Goal: Find specific page/section: Find specific page/section

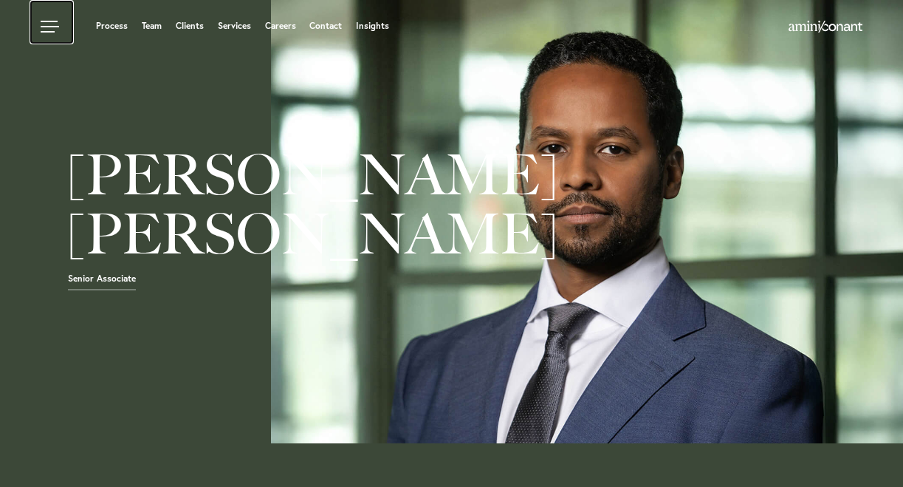
click at [49, 17] on link at bounding box center [52, 22] width 44 height 44
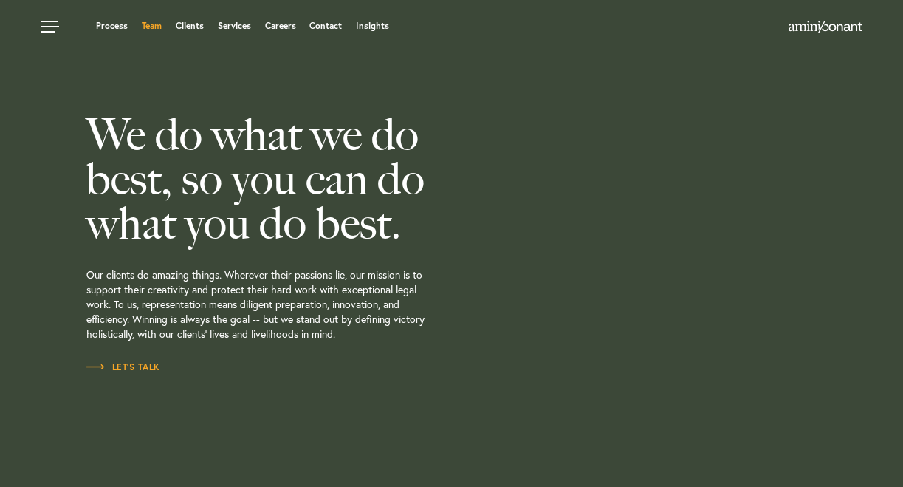
click at [154, 30] on link "Team" at bounding box center [152, 25] width 20 height 9
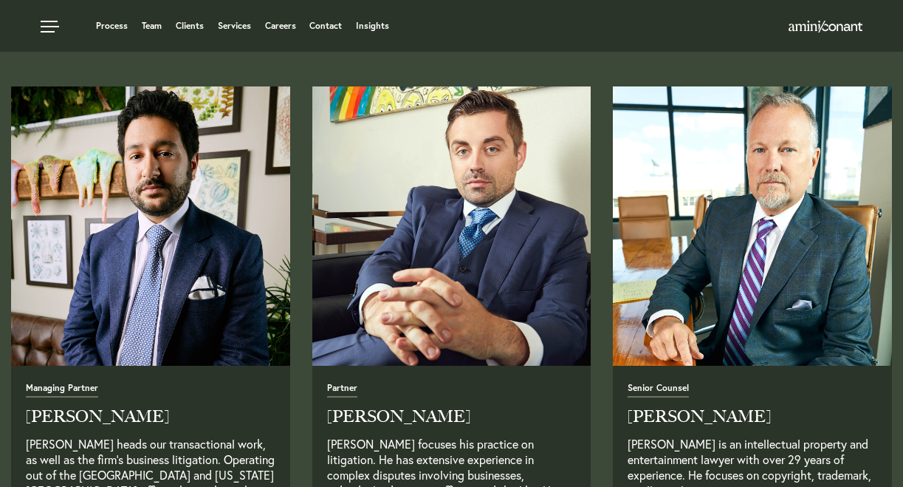
scroll to position [498, 0]
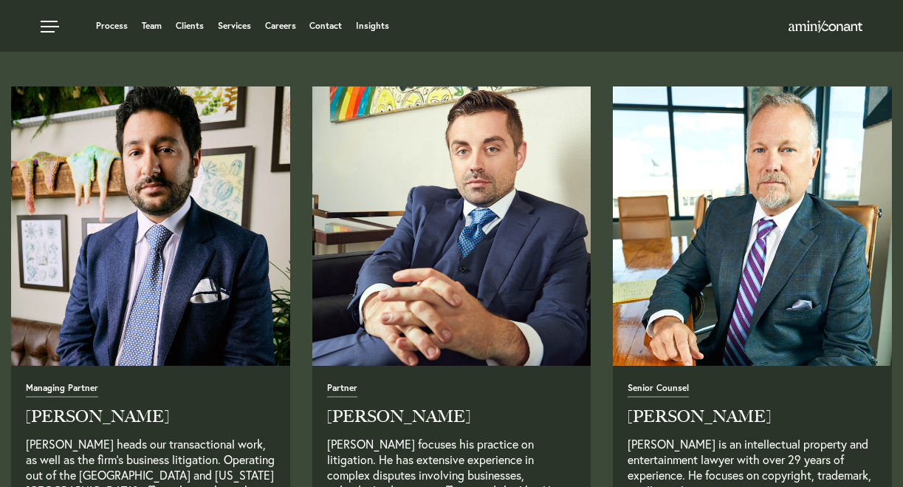
click at [209, 183] on img "Read Full Bio" at bounding box center [150, 226] width 293 height 293
